Goal: Find contact information: Find contact information

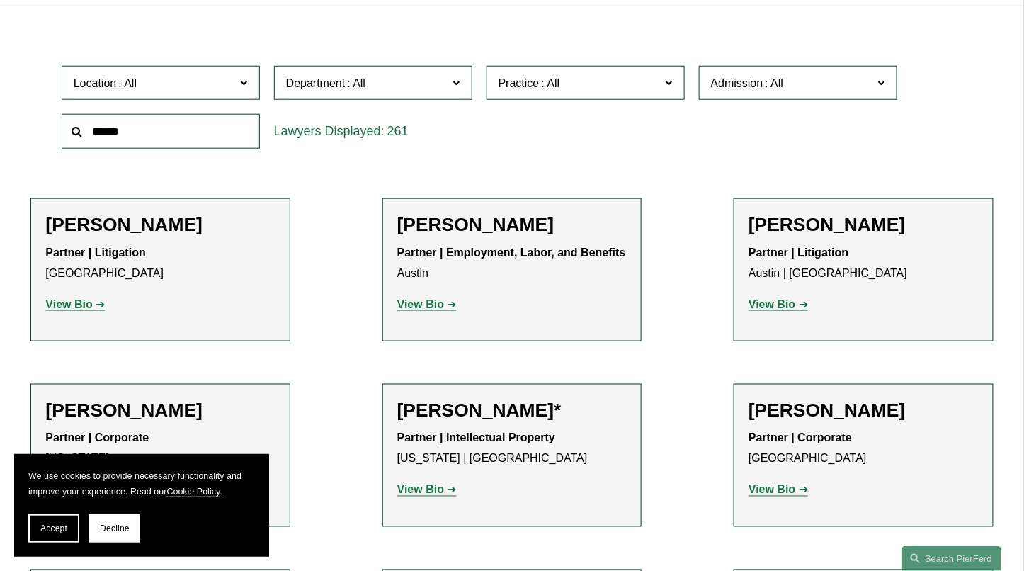
scroll to position [421, 0]
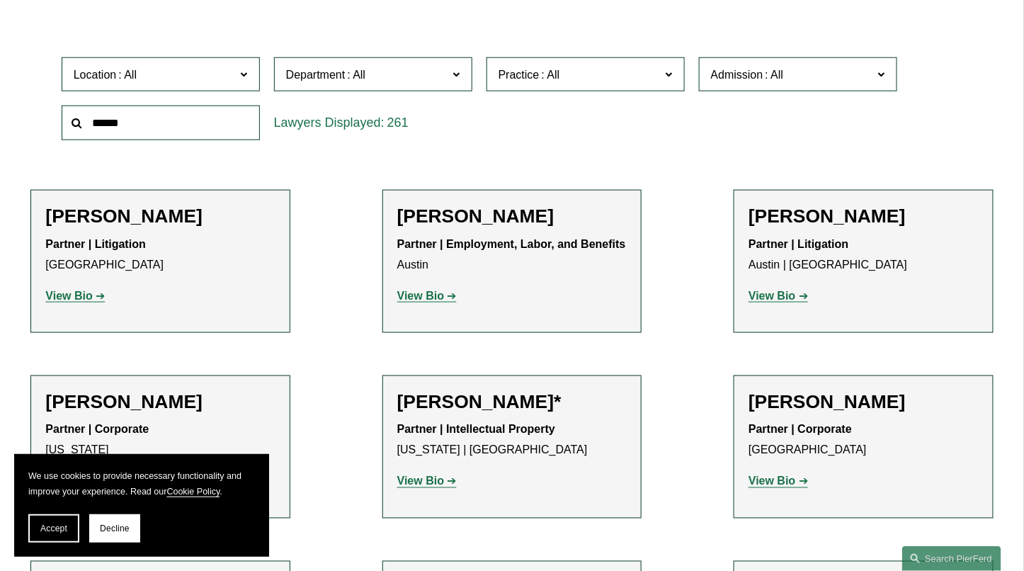
click at [156, 120] on input "text" at bounding box center [161, 123] width 198 height 35
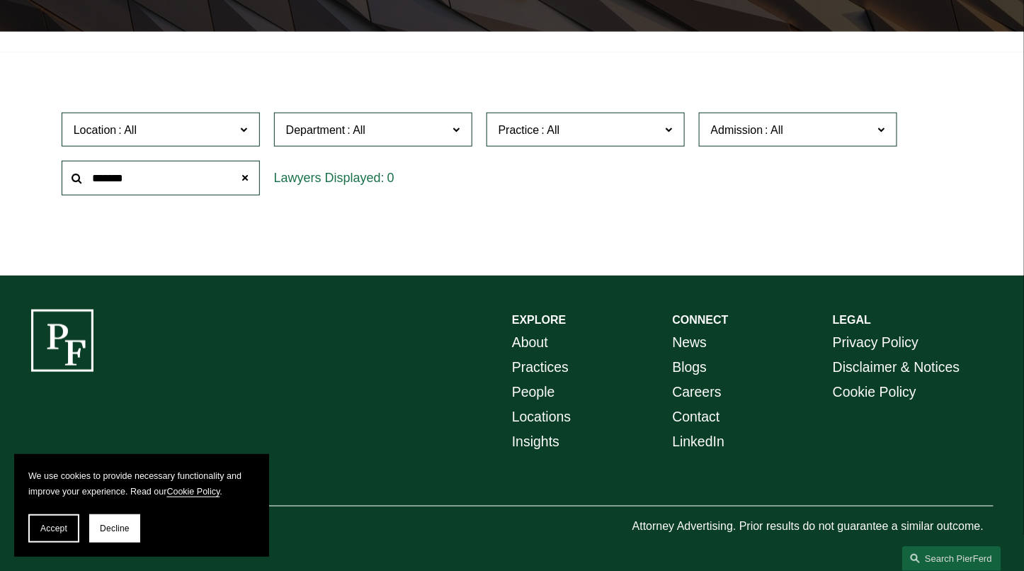
scroll to position [371, 0]
drag, startPoint x: 169, startPoint y: 169, endPoint x: 0, endPoint y: 181, distance: 169.0
click at [0, 181] on ul "Filter Location All Atlanta Austin Boston Charlotte Chicago Cincinnati Clevelan…" at bounding box center [512, 154] width 1024 height 182
type input "****"
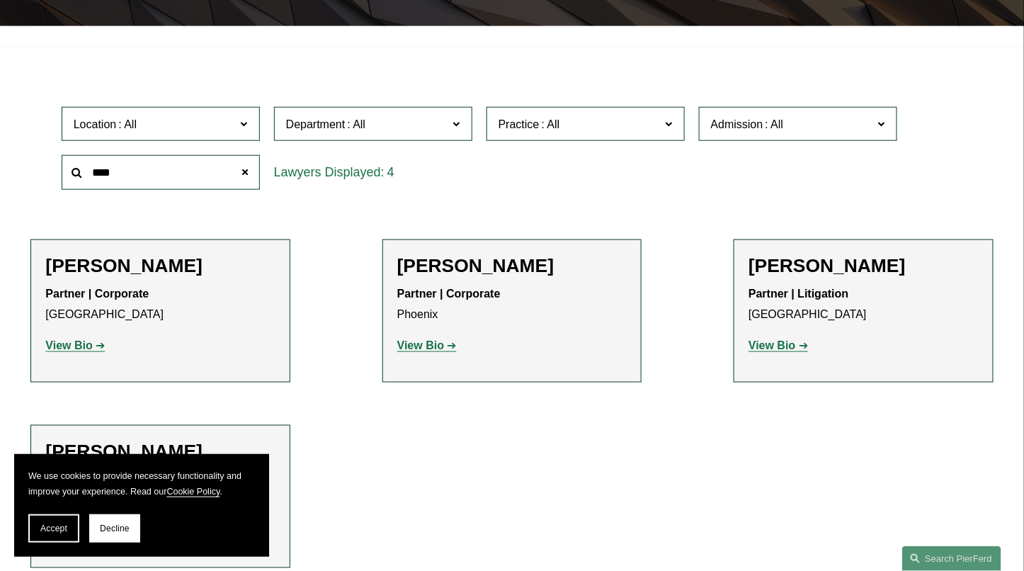
scroll to position [421, 0]
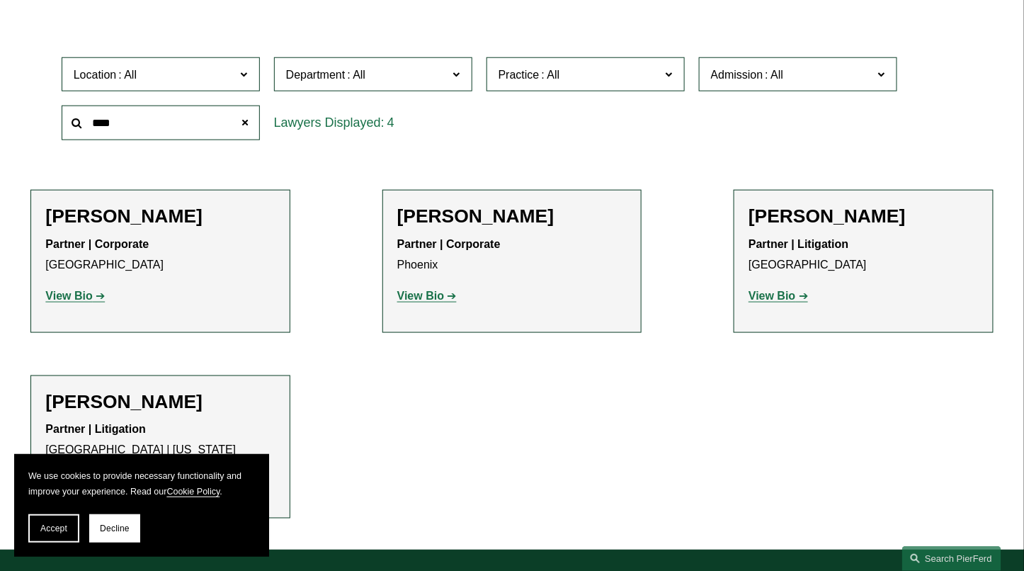
click at [782, 299] on strong "View Bio" at bounding box center [772, 296] width 47 height 12
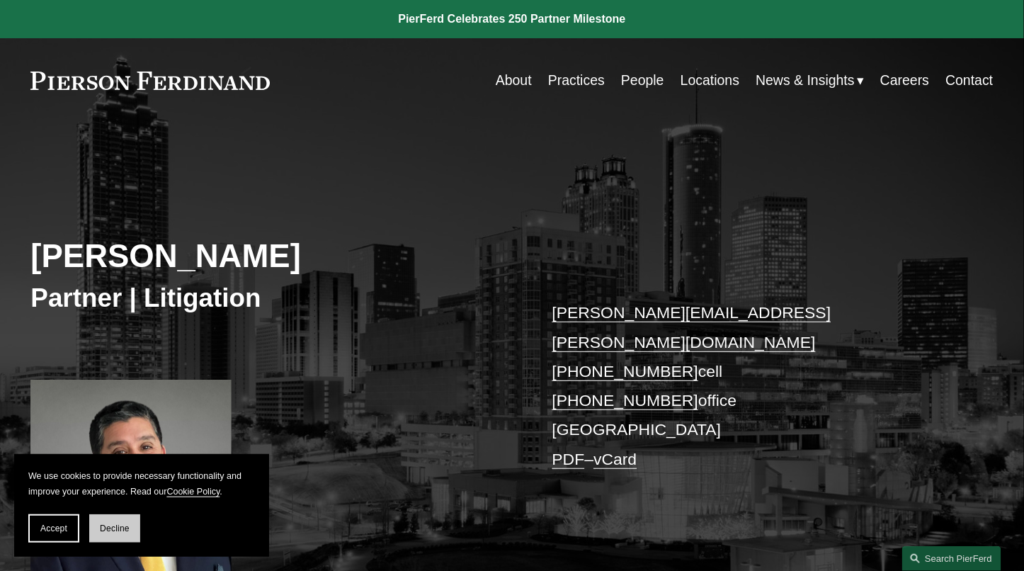
click at [118, 524] on span "Decline" at bounding box center [115, 528] width 30 height 10
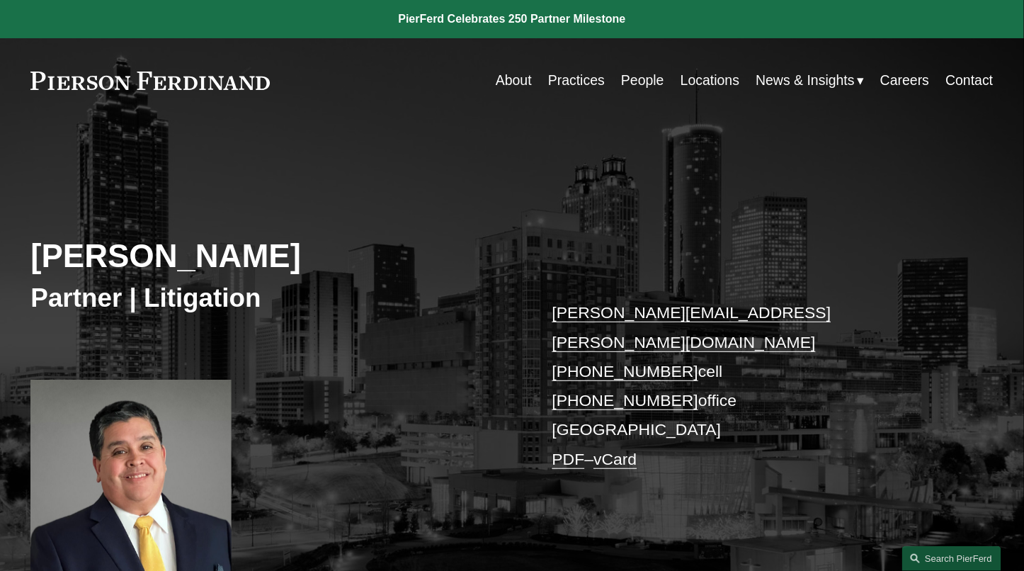
click at [676, 314] on link "[PERSON_NAME][EMAIL_ADDRESS][PERSON_NAME][DOMAIN_NAME]" at bounding box center [691, 326] width 279 height 47
